Goal: Find specific page/section: Find specific page/section

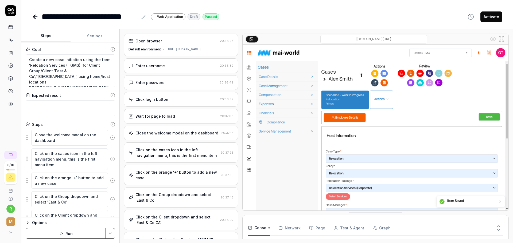
scroll to position [1036, 0]
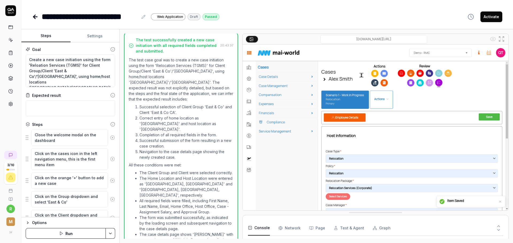
scroll to position [1036, 0]
drag, startPoint x: 0, startPoint y: 0, endPoint x: 10, endPoint y: 37, distance: 38.8
click at [10, 37] on link at bounding box center [11, 40] width 10 height 10
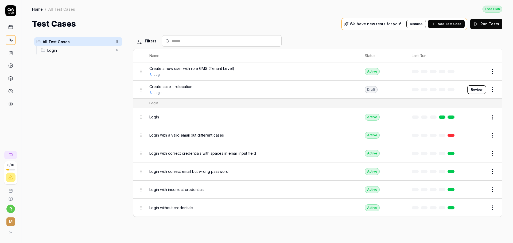
click at [11, 30] on link at bounding box center [11, 27] width 10 height 10
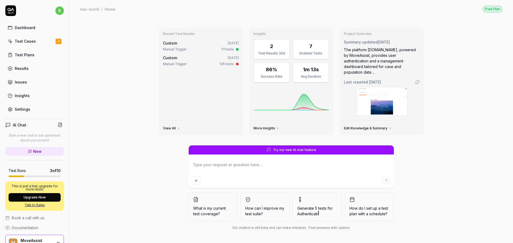
type textarea "*"
click at [14, 42] on link "Test Cases" at bounding box center [34, 41] width 59 height 10
